Goal: Task Accomplishment & Management: Manage account settings

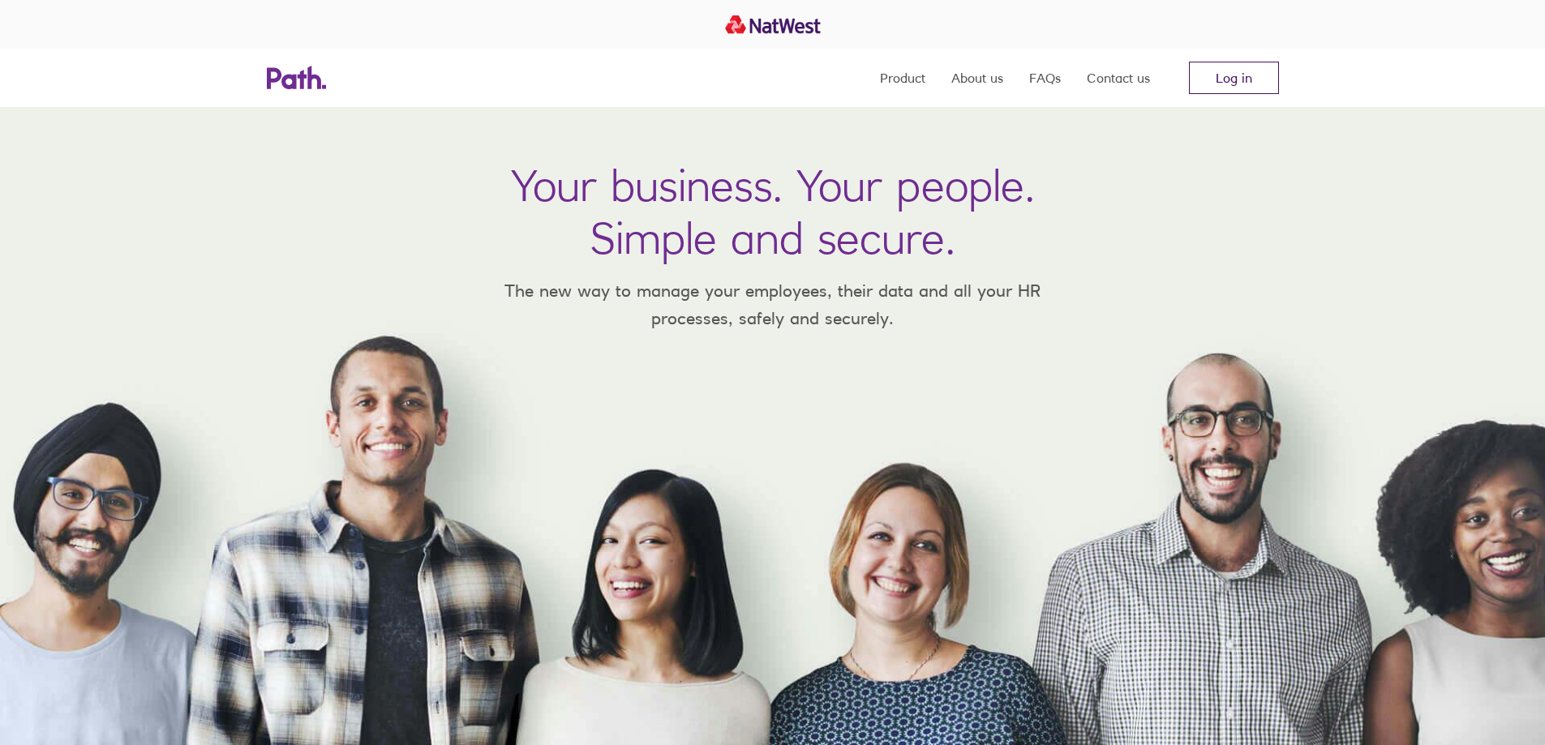
click at [1229, 75] on link "Log in" at bounding box center [1234, 78] width 90 height 32
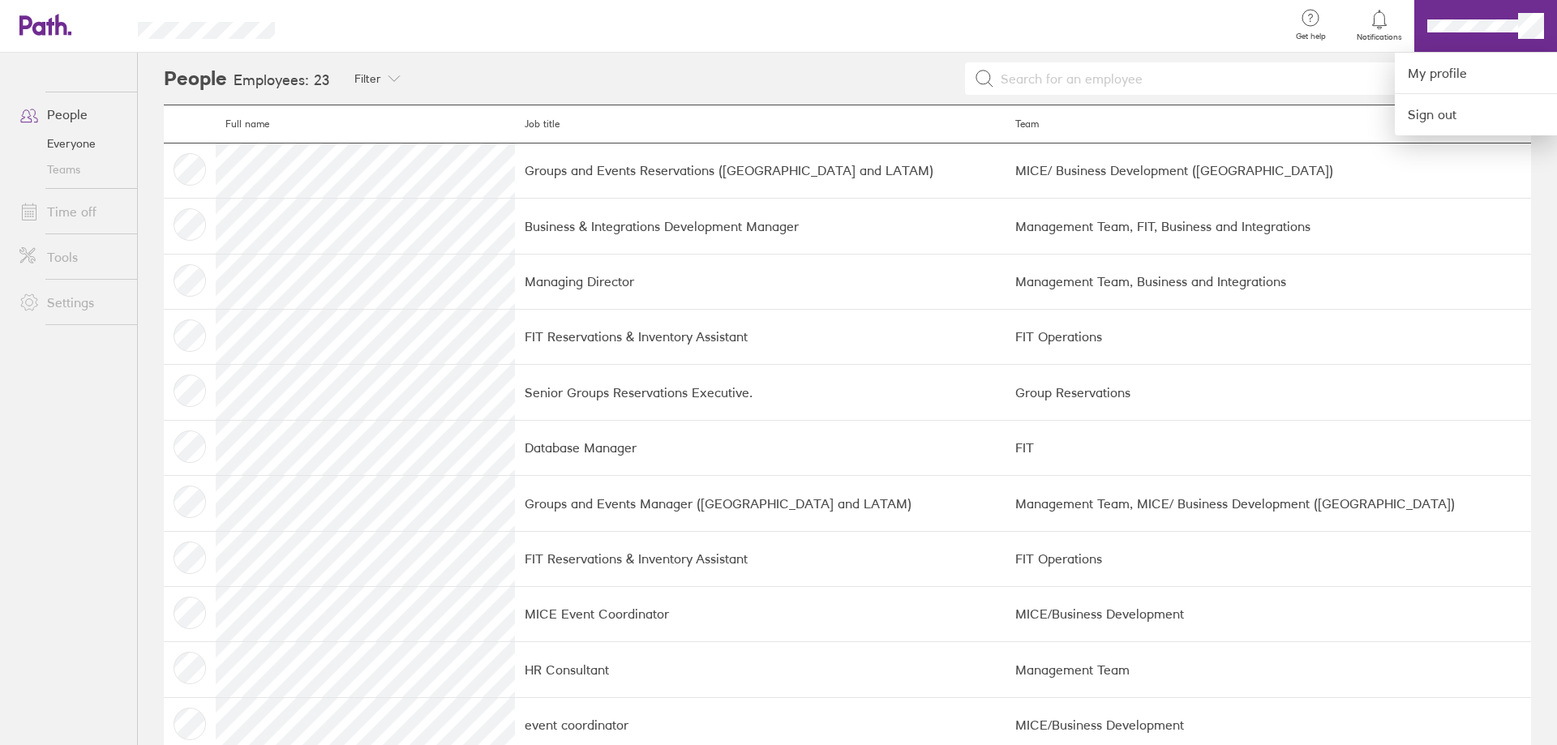
click at [1529, 32] on div at bounding box center [778, 372] width 1557 height 745
click at [1419, 82] on link "My profile" at bounding box center [1476, 73] width 162 height 41
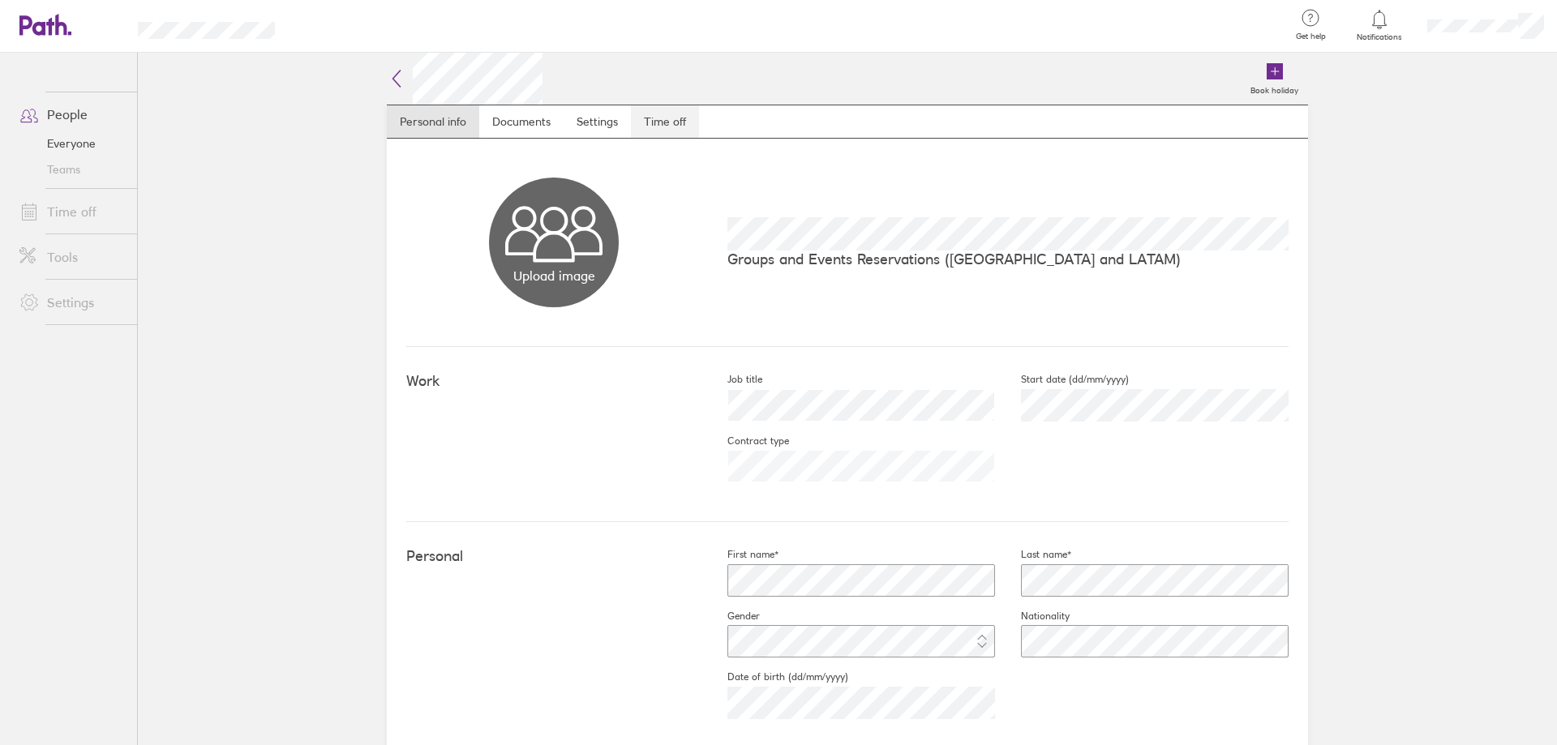
click at [667, 115] on link "Time off" at bounding box center [665, 121] width 68 height 32
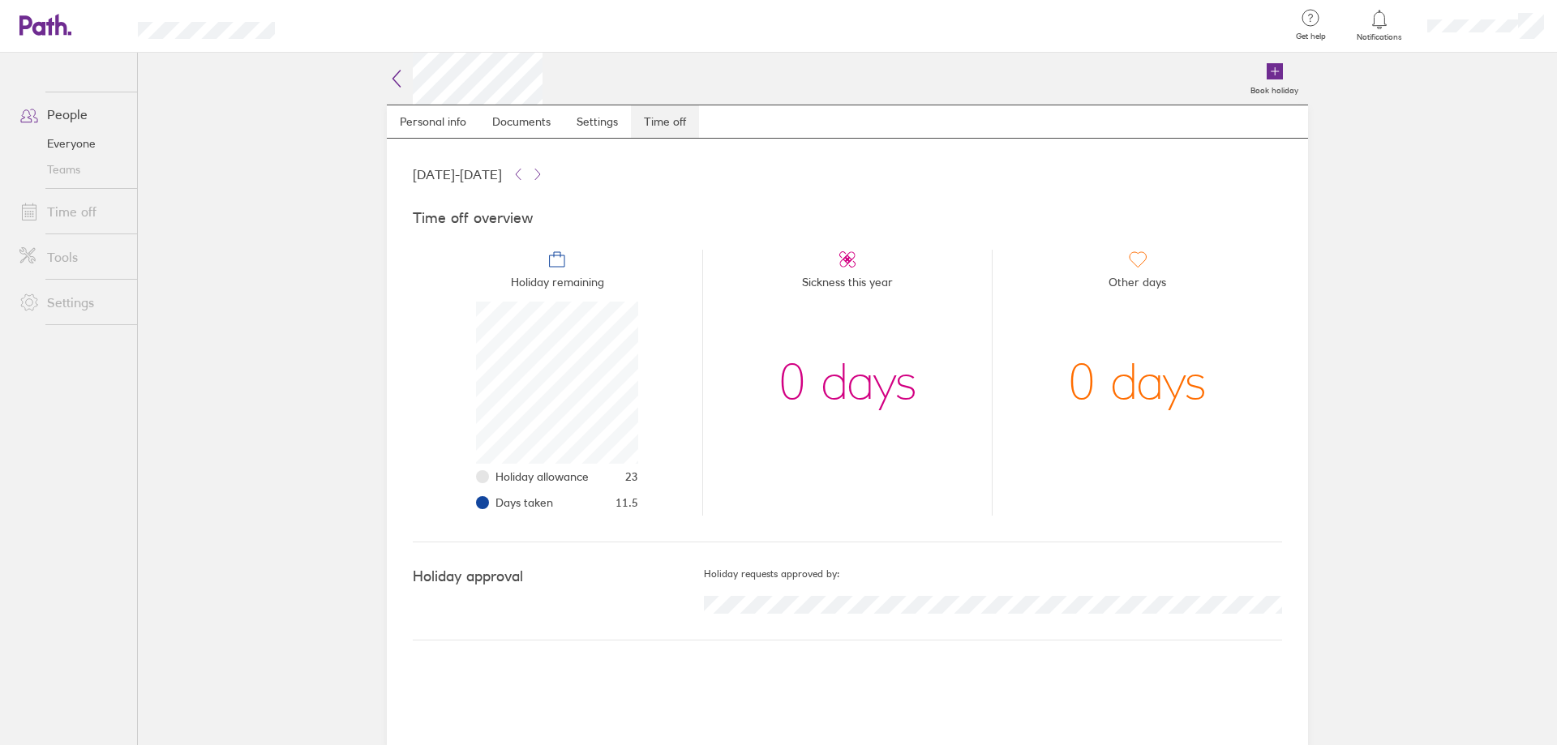
scroll to position [162, 162]
click at [1269, 71] on icon at bounding box center [1275, 71] width 16 height 16
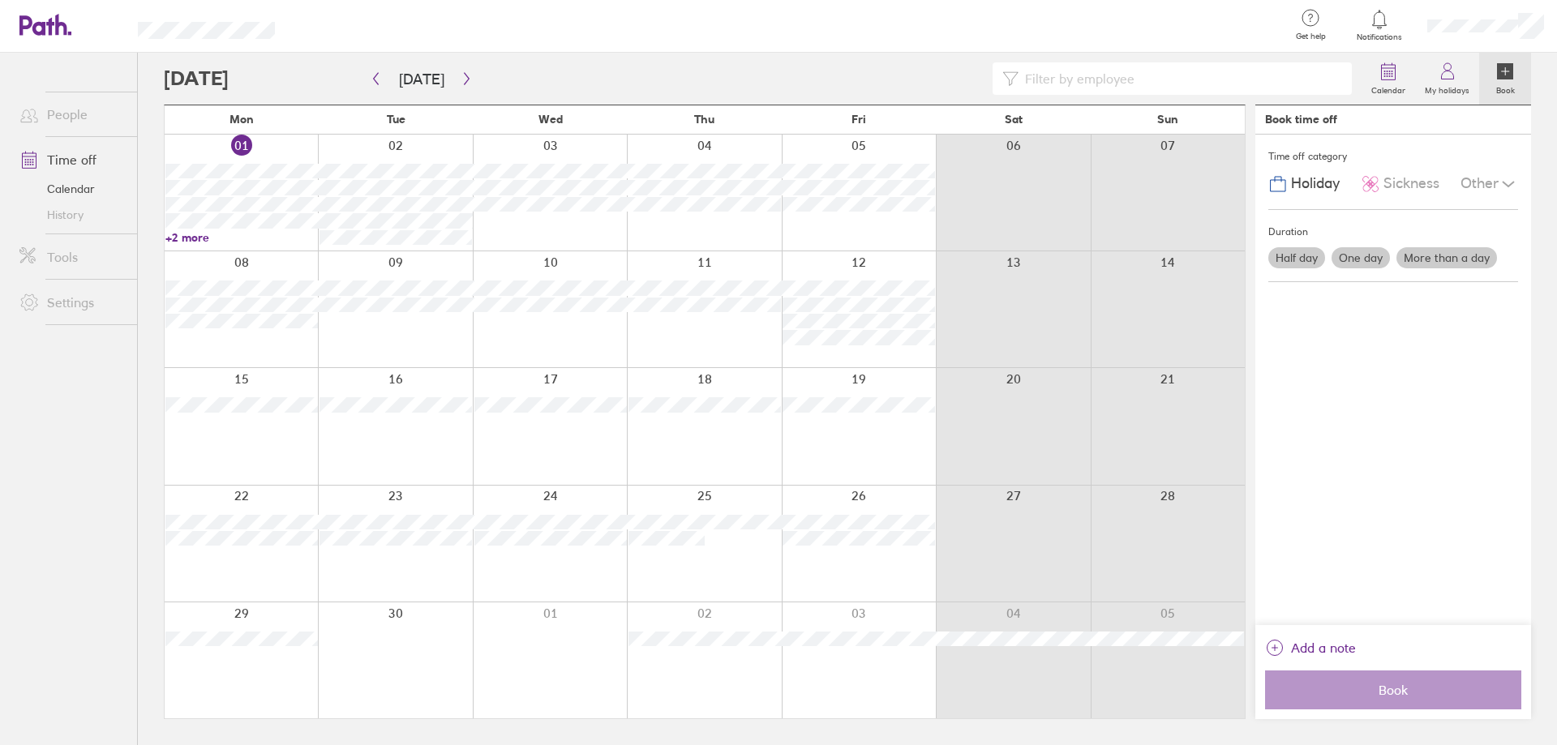
click at [733, 230] on div at bounding box center [704, 193] width 154 height 116
click at [1295, 256] on label "Half day" at bounding box center [1297, 257] width 57 height 21
click at [0, 0] on input "Half day" at bounding box center [0, 0] width 0 height 0
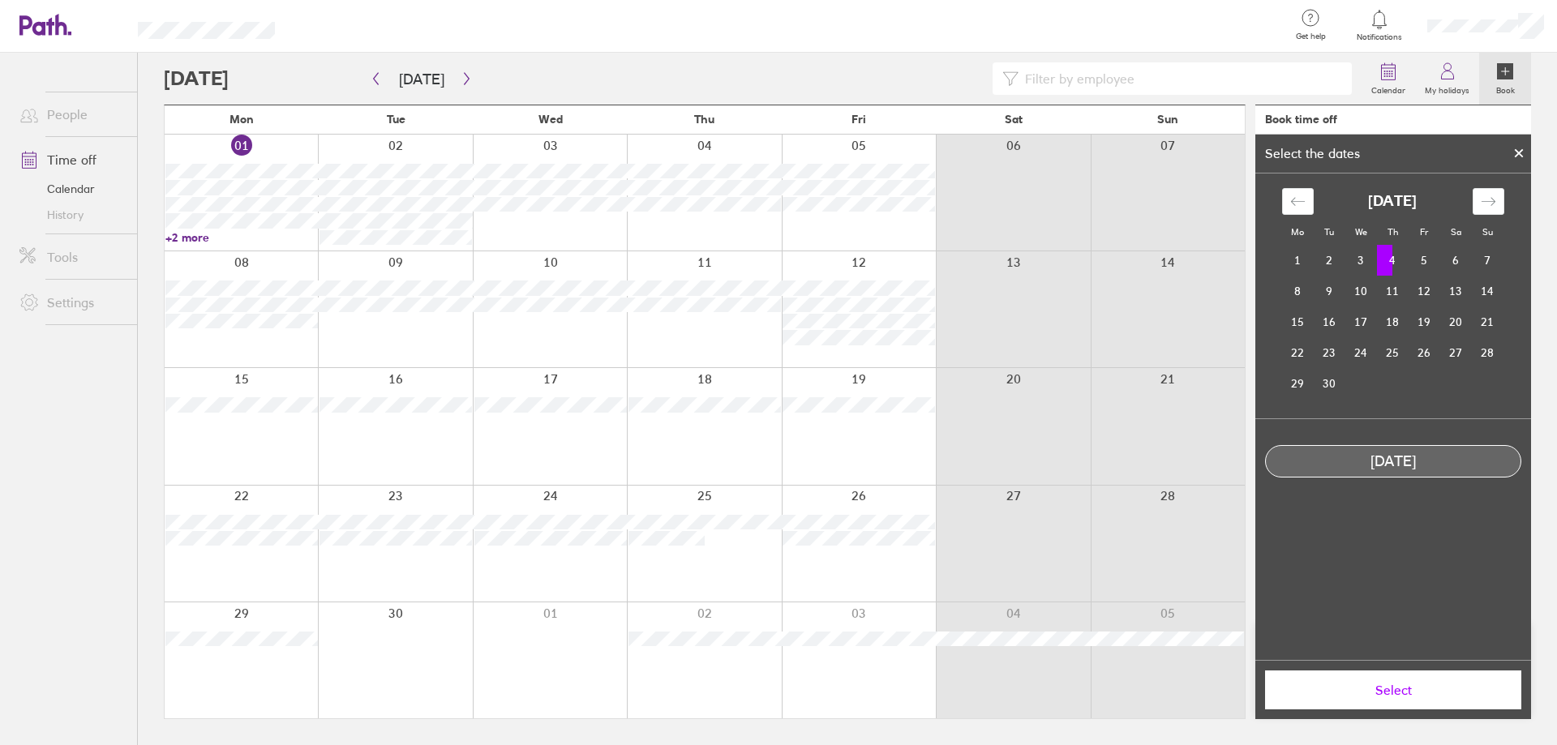
click at [1390, 255] on td "4" at bounding box center [1393, 260] width 32 height 31
click at [1372, 696] on span "Select" at bounding box center [1394, 690] width 234 height 15
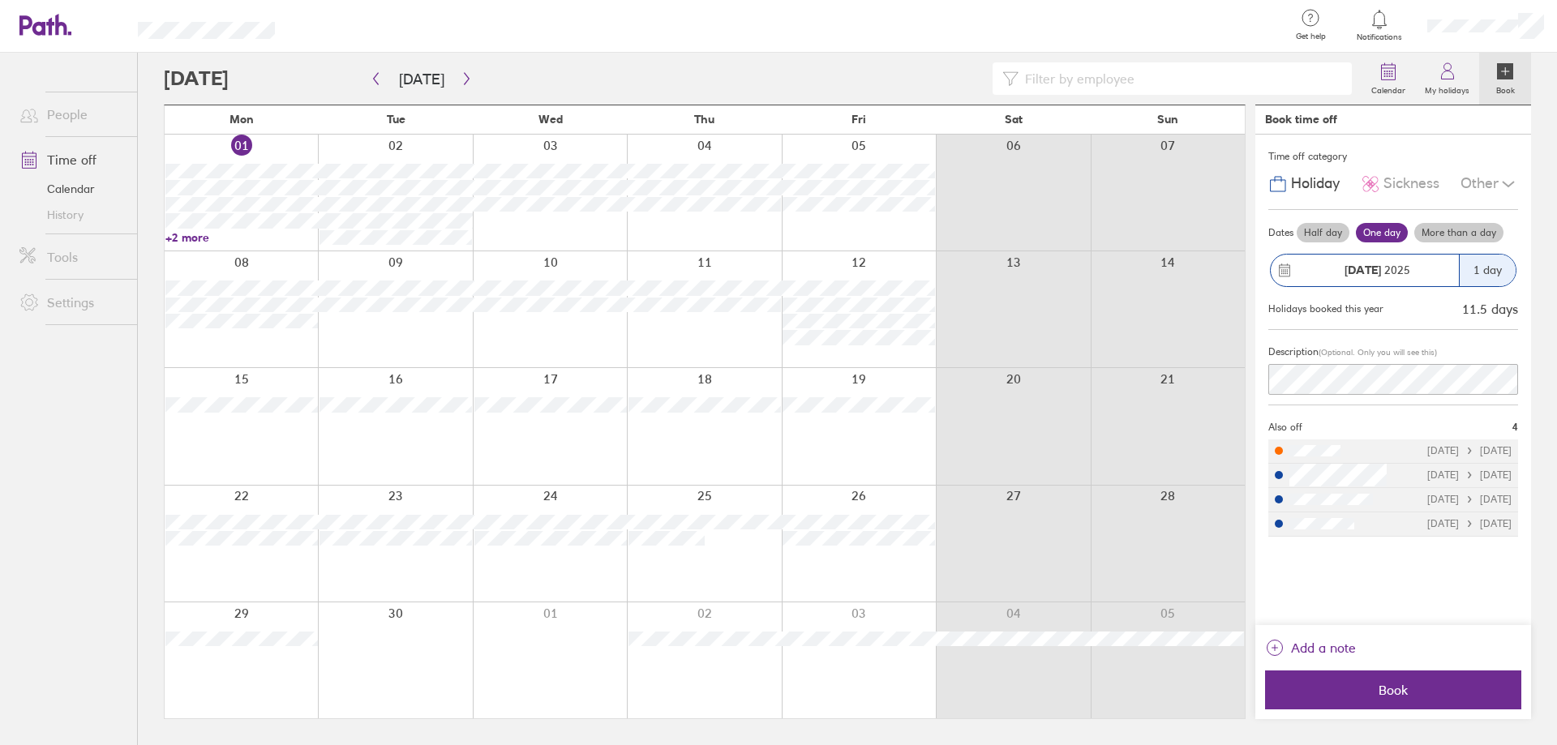
click at [1323, 234] on label "Half day" at bounding box center [1323, 232] width 53 height 19
click at [0, 0] on input "Half day" at bounding box center [0, 0] width 0 height 0
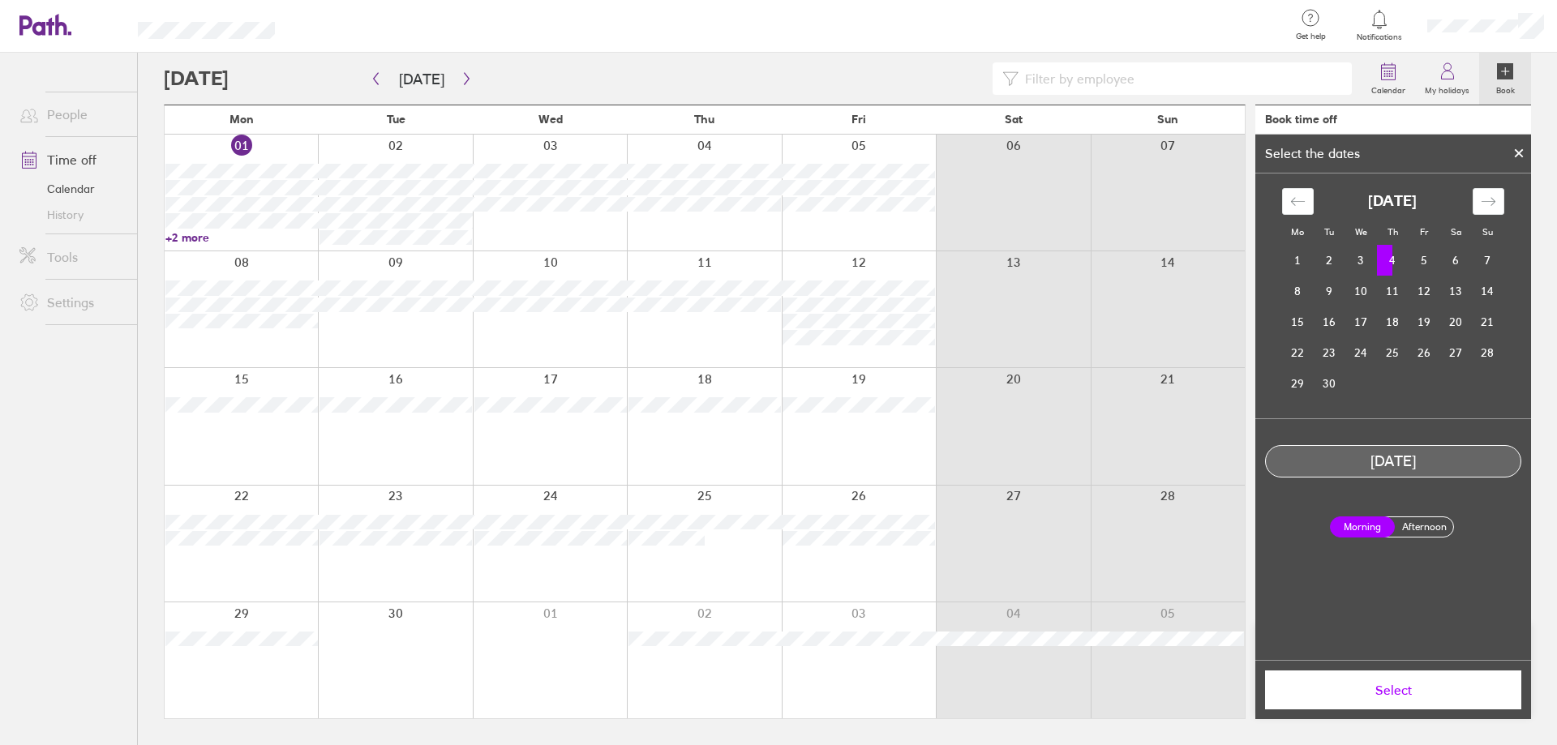
click at [1433, 527] on label "Afternoon" at bounding box center [1424, 526] width 65 height 19
click at [0, 0] on input "Afternoon" at bounding box center [0, 0] width 0 height 0
click at [1391, 696] on span "Select" at bounding box center [1394, 690] width 234 height 15
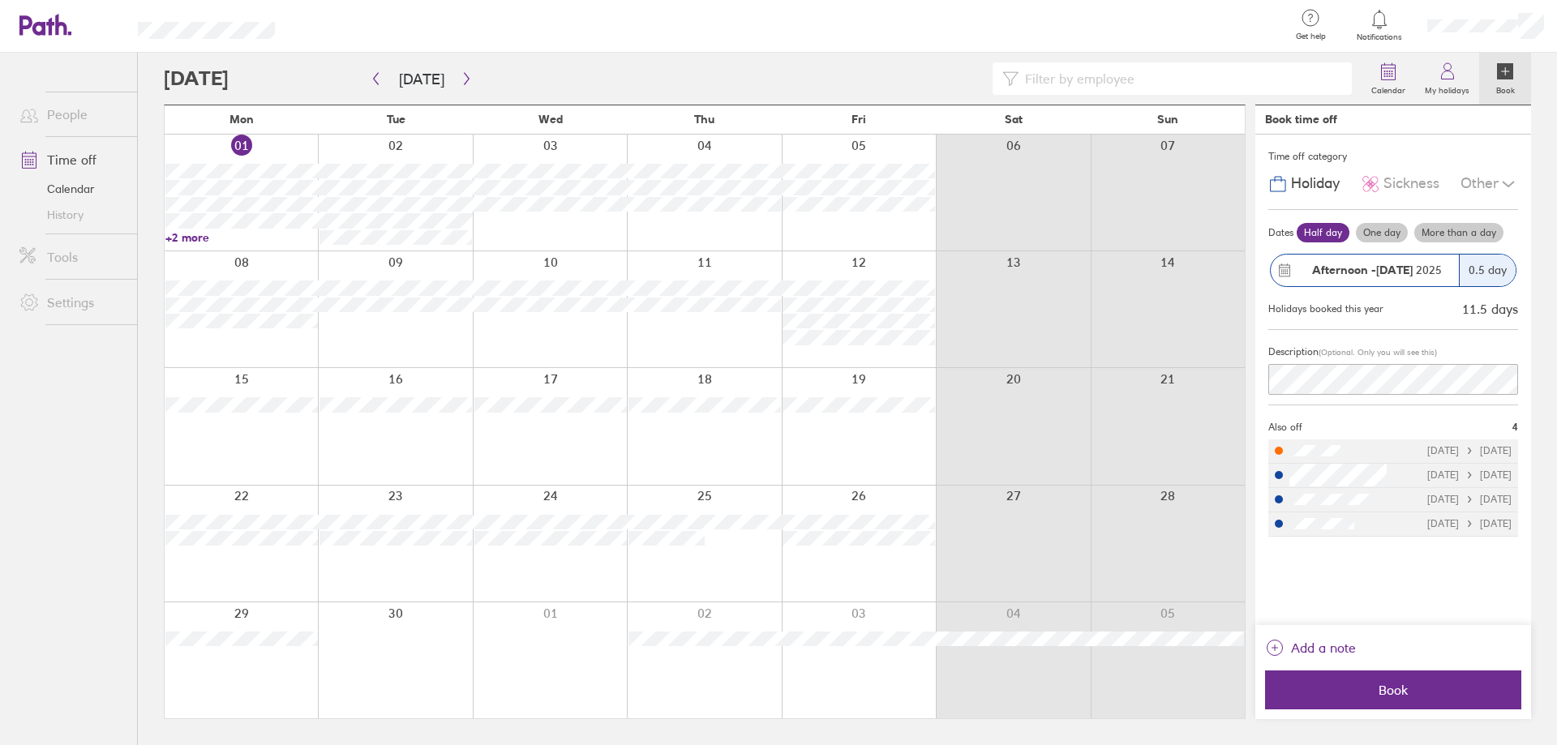
click at [1391, 696] on span "Book" at bounding box center [1394, 690] width 234 height 15
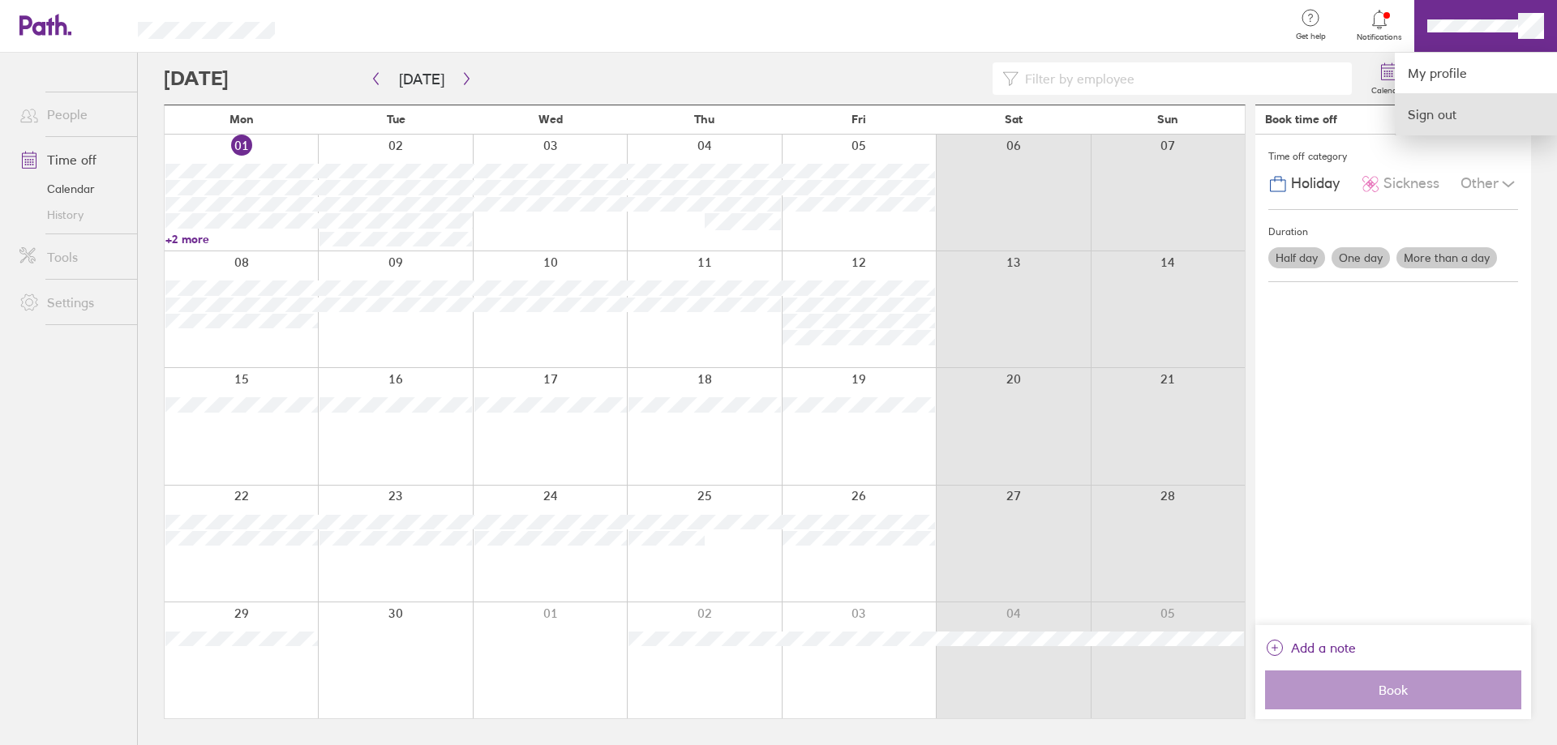
click at [1437, 118] on link "Sign out" at bounding box center [1476, 114] width 162 height 41
